Goal: Check status: Check status

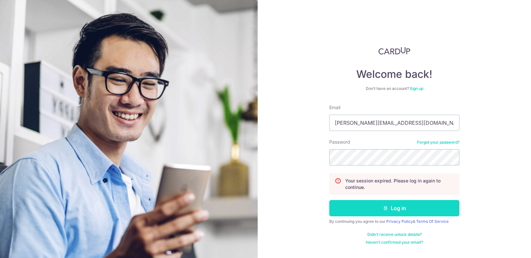
click at [402, 207] on button "Log in" at bounding box center [394, 208] width 130 height 16
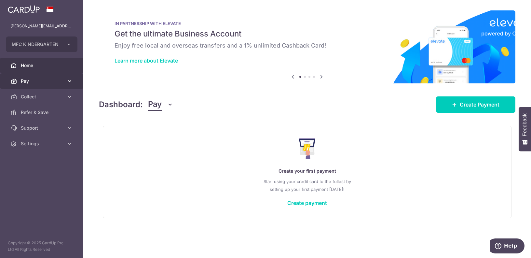
click at [40, 83] on span "Pay" at bounding box center [42, 81] width 43 height 7
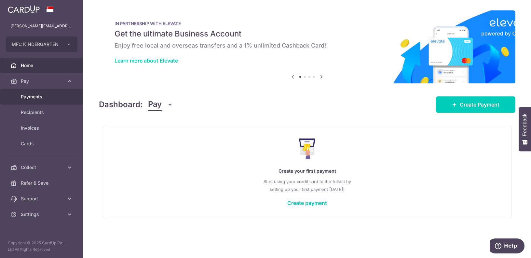
click at [35, 98] on span "Payments" at bounding box center [42, 96] width 43 height 7
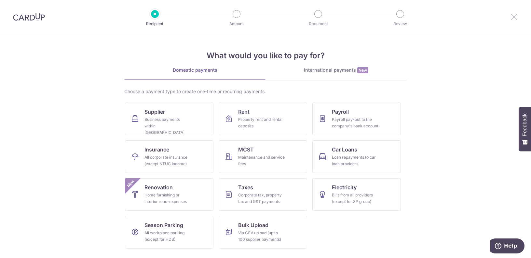
click at [515, 18] on icon at bounding box center [514, 17] width 8 height 8
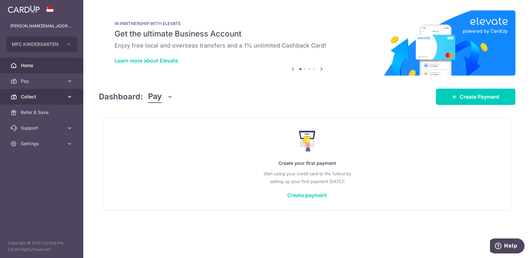
click at [45, 96] on span "Collect" at bounding box center [42, 96] width 43 height 7
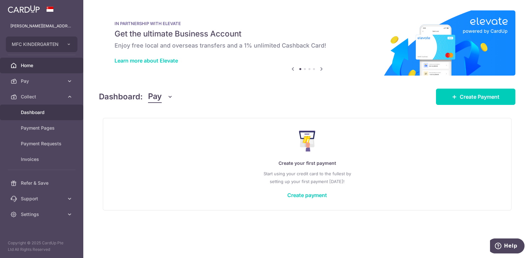
click at [42, 115] on span "Dashboard" at bounding box center [42, 112] width 43 height 7
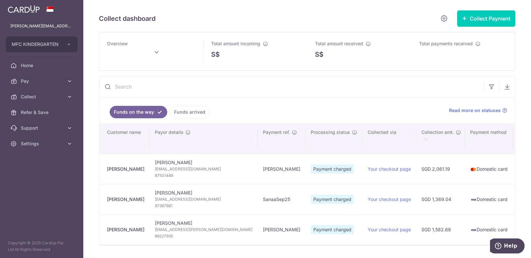
click at [189, 114] on link "Funds arrived" at bounding box center [190, 112] width 40 height 12
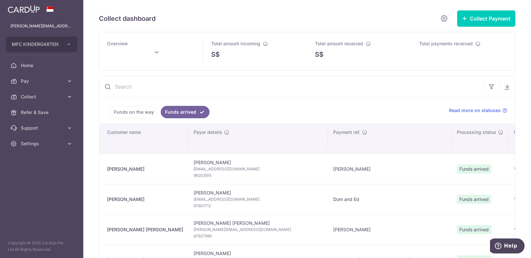
click at [170, 89] on input "text" at bounding box center [291, 86] width 384 height 21
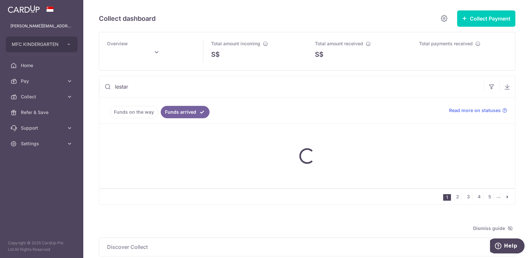
type input "lestari"
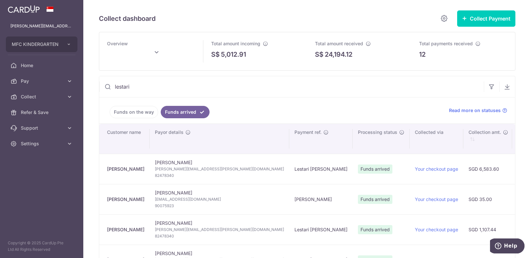
type input "September 2025"
type input "lestari"
click at [39, 62] on link "Home" at bounding box center [41, 66] width 83 height 16
